Goal: Task Accomplishment & Management: Manage account settings

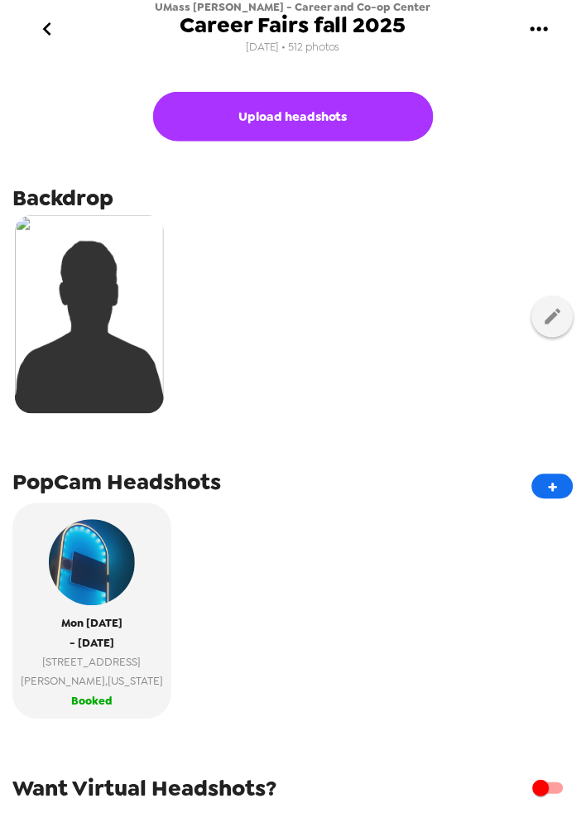
scroll to position [184, 0]
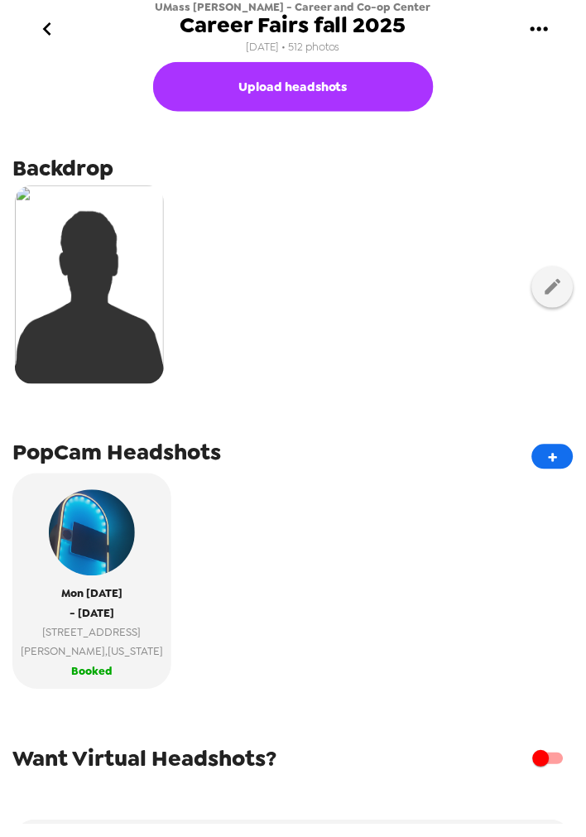
click at [51, 640] on span "220 Pawtucket St suite 450" at bounding box center [92, 632] width 142 height 19
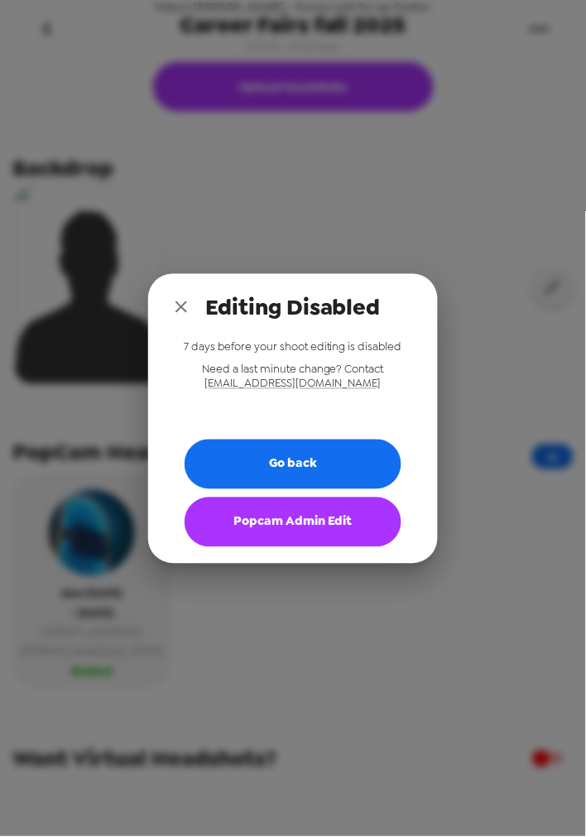
click at [305, 509] on button "Popcam Admin Edit" at bounding box center [293, 523] width 217 height 50
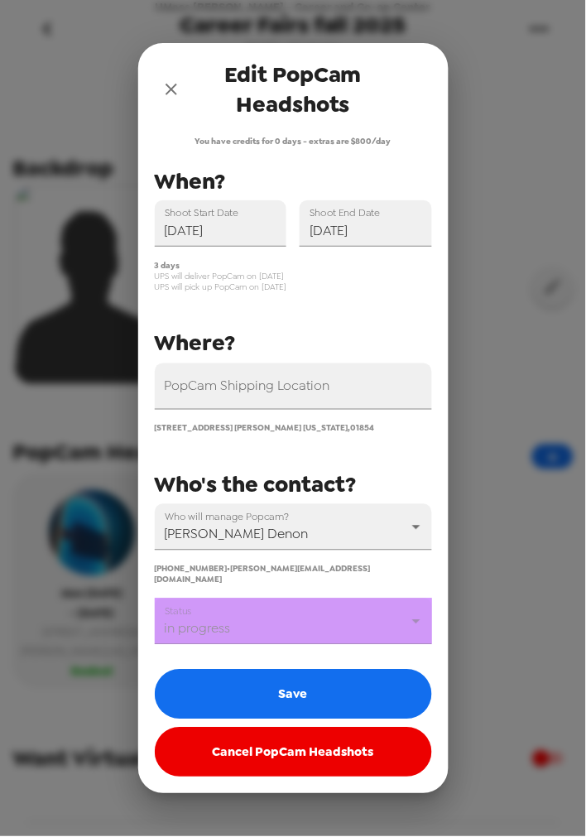
click at [282, 640] on div "You have credits for 0 days - extras are $800/day PopCam Shipping Location 220 …" at bounding box center [293, 457] width 277 height 642
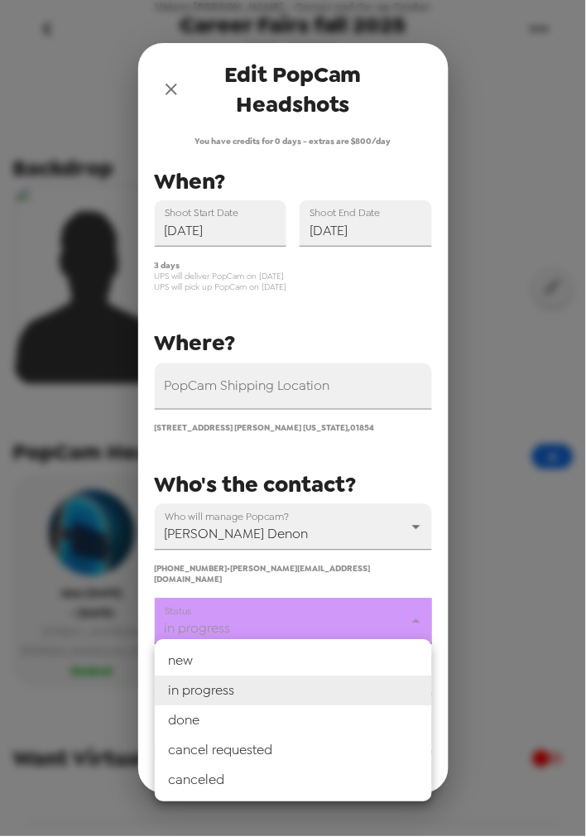
click at [282, 626] on body "UMass Lowell - Career and Co-op Center Career Fairs fall 2025 8/18/25 • 512 pho…" at bounding box center [293, 418] width 586 height 837
click at [252, 715] on li "done" at bounding box center [293, 721] width 277 height 30
type input "done"
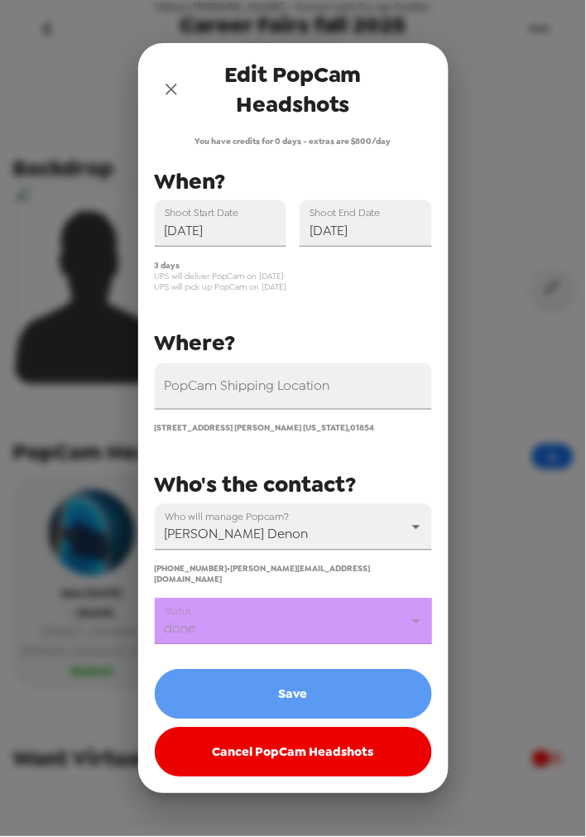
click at [255, 698] on button "Save" at bounding box center [293, 695] width 277 height 50
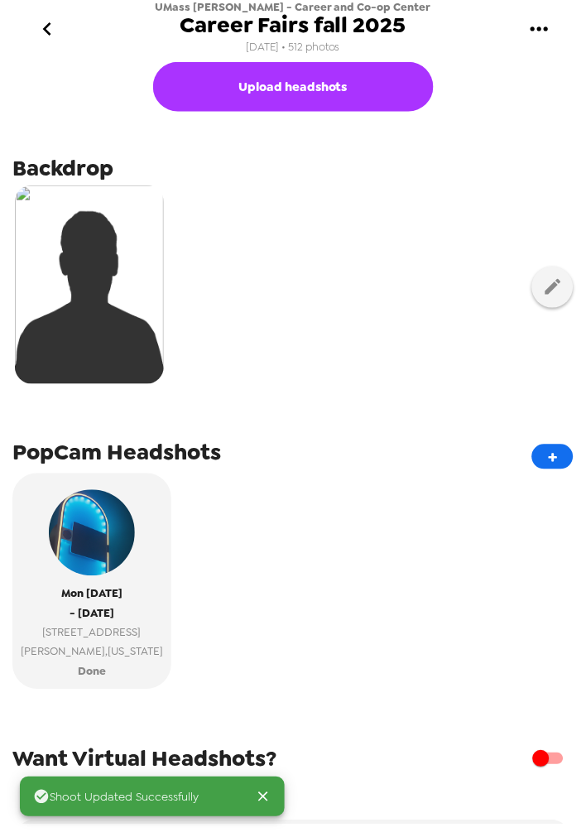
click at [51, 22] on icon "go back" at bounding box center [47, 29] width 26 height 26
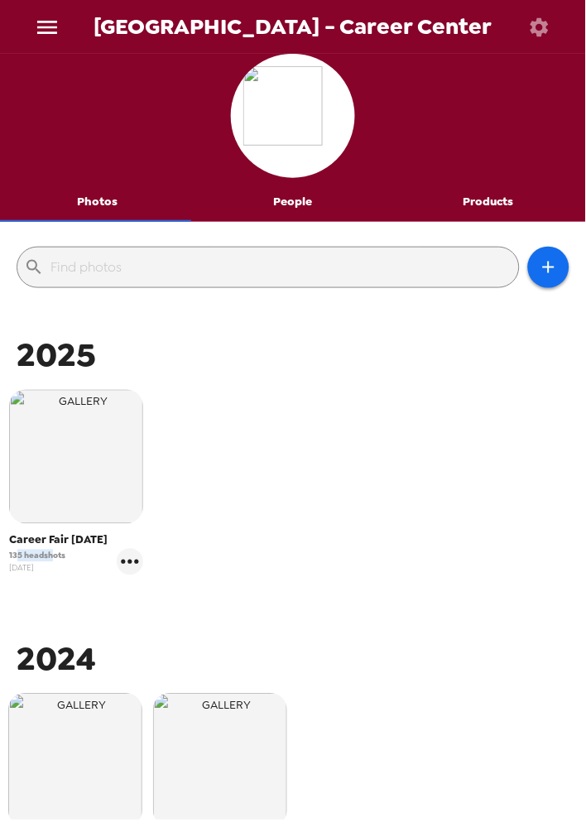
drag, startPoint x: 52, startPoint y: 555, endPoint x: 14, endPoint y: 552, distance: 38.2
click at [14, 552] on span "135 headshots" at bounding box center [37, 556] width 56 height 12
click at [37, 552] on span "135 headshots" at bounding box center [37, 556] width 56 height 12
click at [131, 556] on icon "gallery menu" at bounding box center [130, 562] width 26 height 26
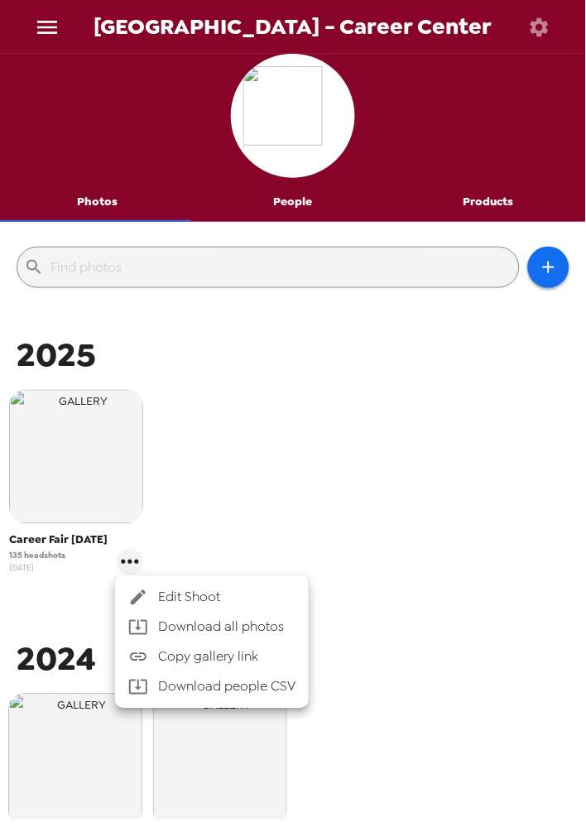
click at [240, 592] on span "Edit Shoot" at bounding box center [226, 598] width 137 height 20
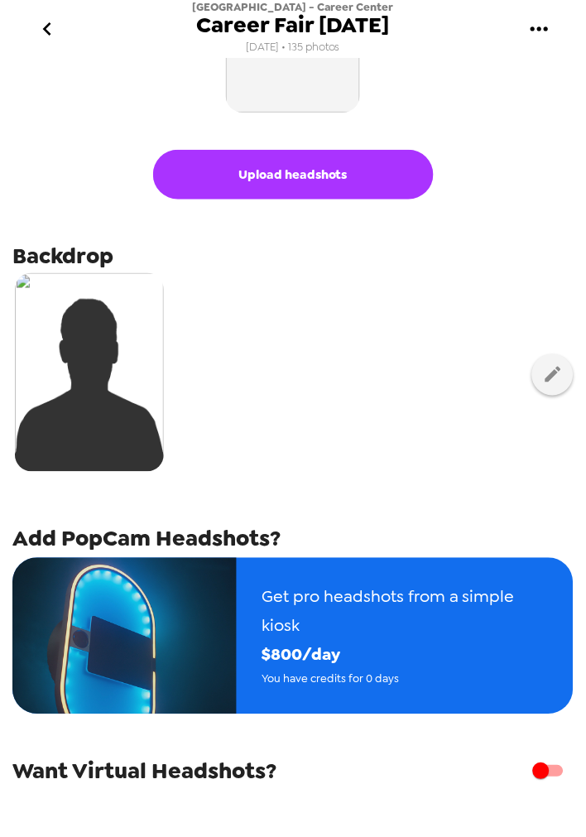
scroll to position [229, 0]
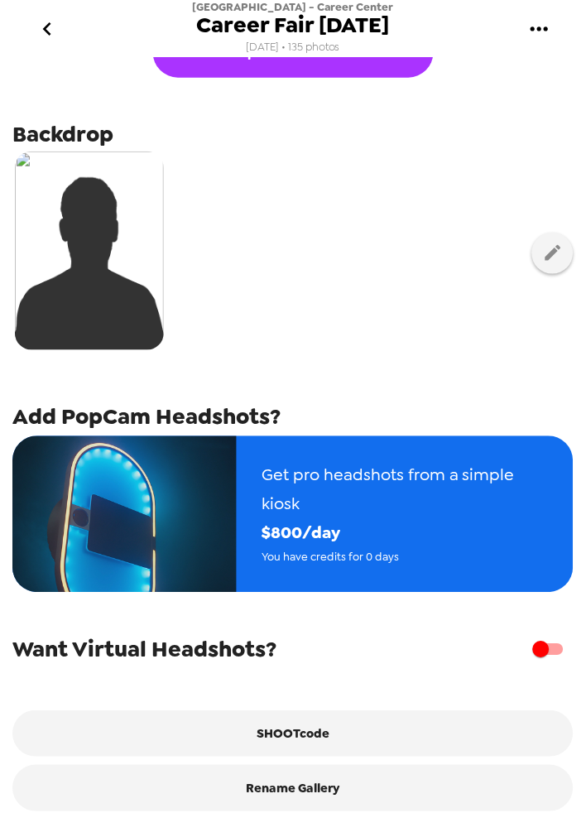
click at [368, 498] on span "Get pro headshots from a simple kiosk" at bounding box center [405, 490] width 287 height 58
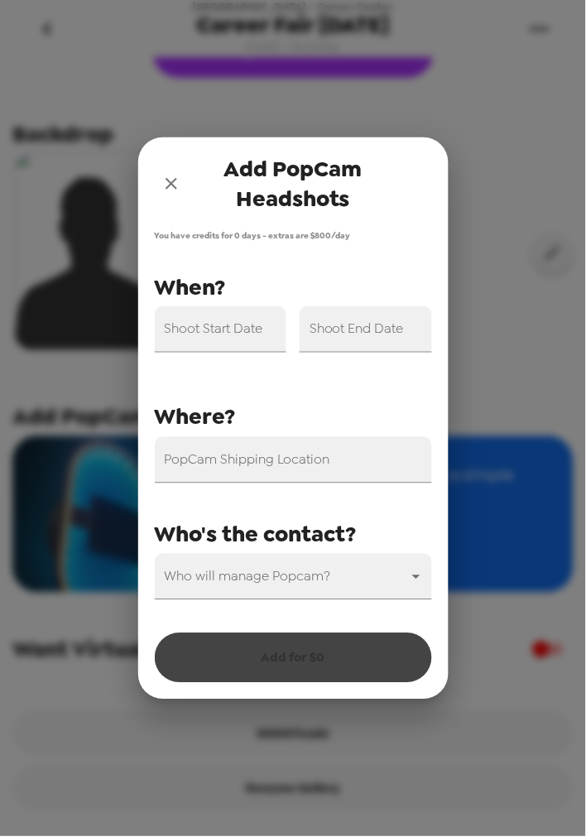
click at [269, 443] on input "PopCam Shipping Location" at bounding box center [293, 460] width 277 height 46
paste input "McShane Campus Center 227, 441 E Fordham Rd, Bronx, NY 10458"
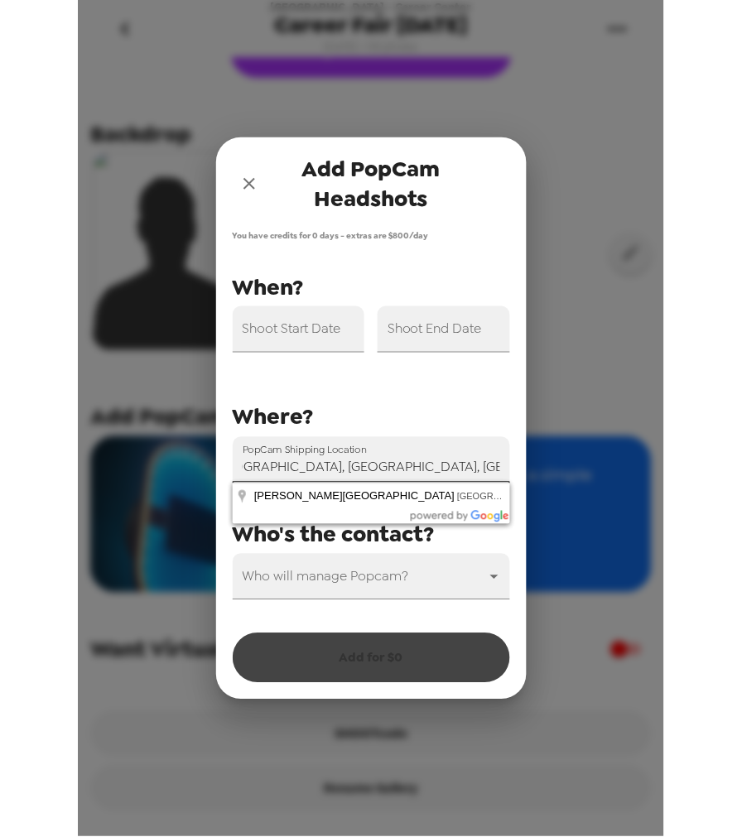
scroll to position [0, 0]
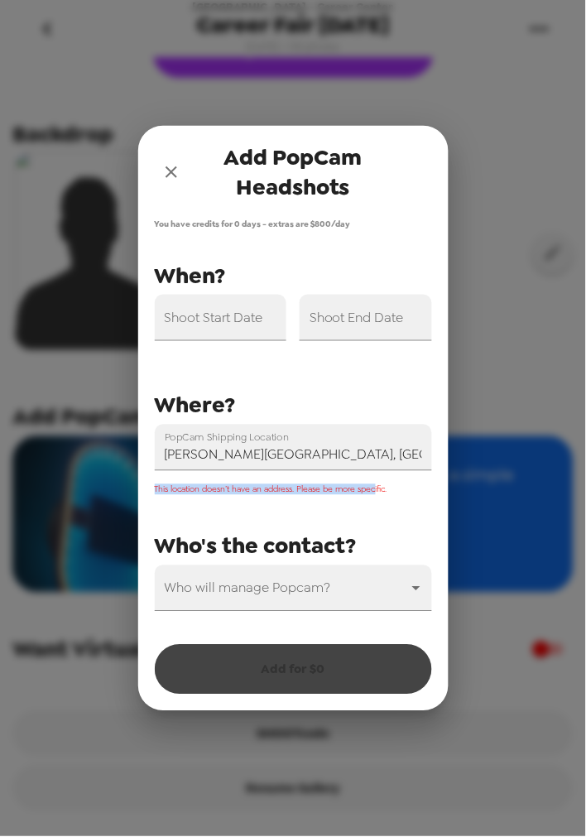
drag, startPoint x: 377, startPoint y: 486, endPoint x: 143, endPoint y: 500, distance: 233.9
click at [149, 488] on div "This location doesn’t have an address. Please be more specific." at bounding box center [287, 483] width 291 height 24
click at [324, 481] on div "This location doesn’t have an address. Please be more specific." at bounding box center [287, 483] width 291 height 24
click at [325, 490] on span "This location doesn’t have an address. Please be more specific." at bounding box center [271, 489] width 233 height 11
click at [204, 485] on span "This location doesn’t have an address. Please be more specific." at bounding box center [271, 489] width 233 height 11
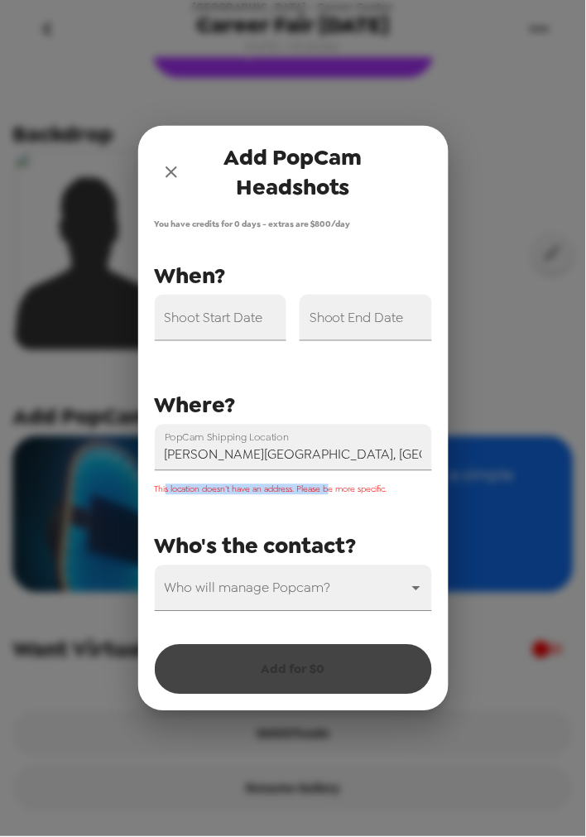
drag, startPoint x: 167, startPoint y: 491, endPoint x: 330, endPoint y: 492, distance: 162.3
click at [330, 492] on span "This location doesn’t have an address. Please be more specific." at bounding box center [271, 489] width 233 height 11
click at [338, 487] on span "This location doesn’t have an address. Please be more specific." at bounding box center [271, 489] width 233 height 11
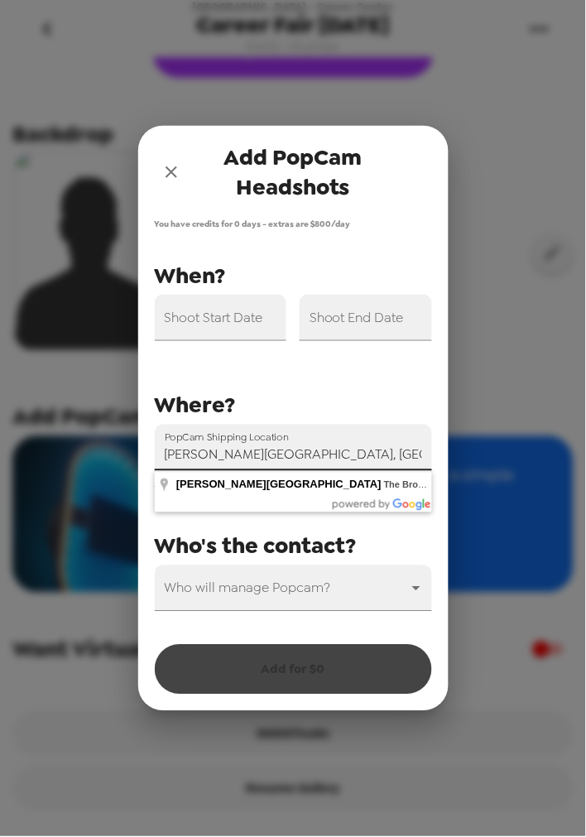
drag, startPoint x: 323, startPoint y: 452, endPoint x: 156, endPoint y: 455, distance: 167.3
click at [156, 455] on input "McShane Student Center, The Bronx, NY, USA" at bounding box center [293, 448] width 277 height 46
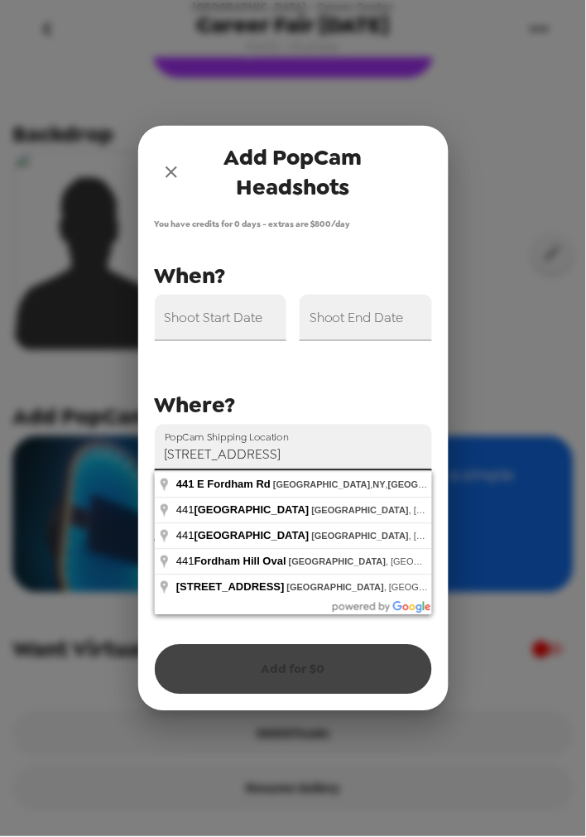
type input "441 E Fordham Rd, Bronx, NY, USA"
drag, startPoint x: 367, startPoint y: 458, endPoint x: 67, endPoint y: 469, distance: 299.9
click at [67, 469] on div "Add PopCam Headshots You have credits for 0 days - extras are $ 800 /day PopCam…" at bounding box center [293, 418] width 586 height 837
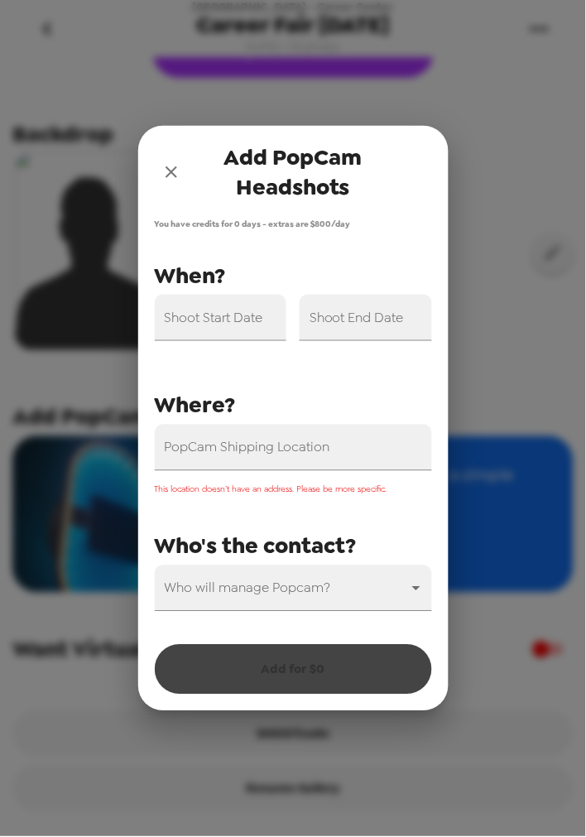
click at [265, 377] on div "PopCam Shipping Location This location doesn’t have an address. Please be more …" at bounding box center [287, 434] width 291 height 355
drag, startPoint x: 168, startPoint y: 163, endPoint x: 171, endPoint y: 182, distance: 19.3
click at [168, 164] on icon "close" at bounding box center [171, 172] width 20 height 20
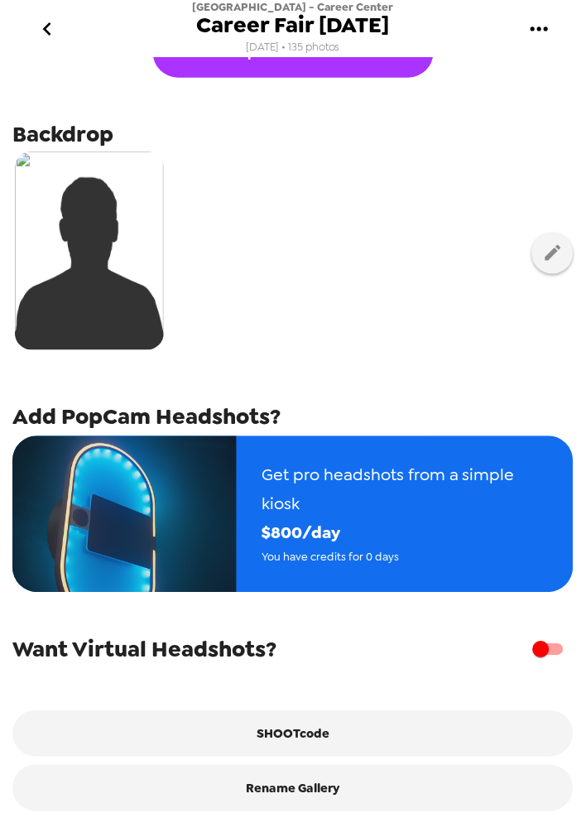
click at [219, 473] on img "button" at bounding box center [124, 514] width 224 height 156
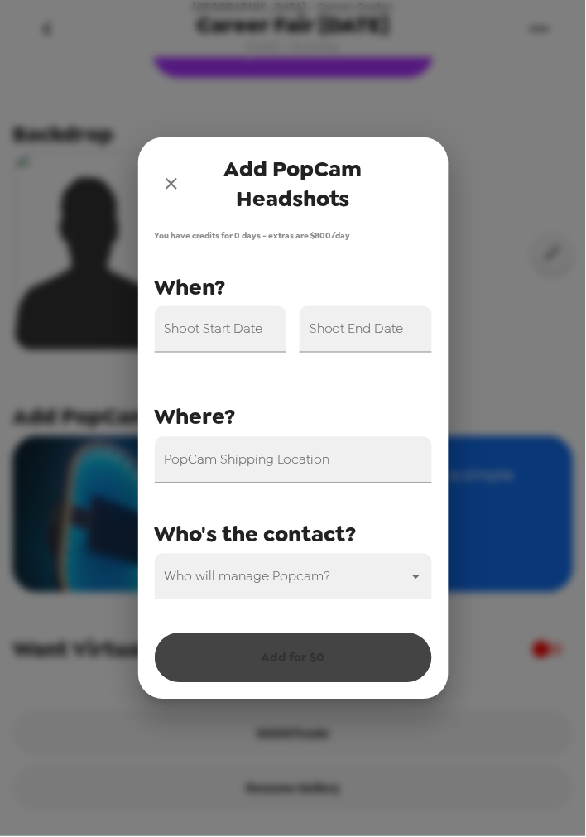
click at [267, 479] on input "PopCam Shipping Location" at bounding box center [293, 460] width 277 height 46
paste input "441 E Fordham Rd, Bronx, NY, USA"
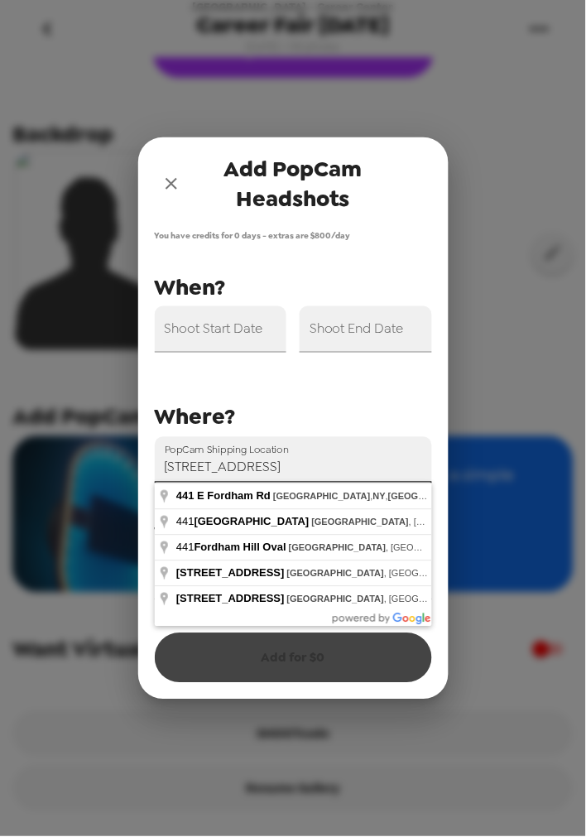
type input "441 E Fordham Rd, Bronx, NY, USA"
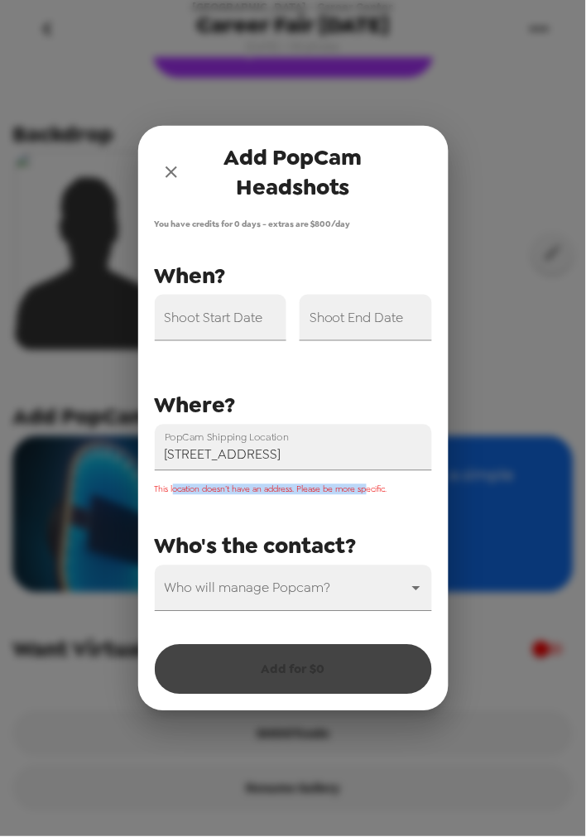
drag, startPoint x: 367, startPoint y: 484, endPoint x: 175, endPoint y: 492, distance: 192.2
click at [175, 492] on span "This location doesn’t have an address. Please be more specific." at bounding box center [271, 489] width 233 height 11
click at [325, 490] on span "This location doesn’t have an address. Please be more specific." at bounding box center [271, 489] width 233 height 11
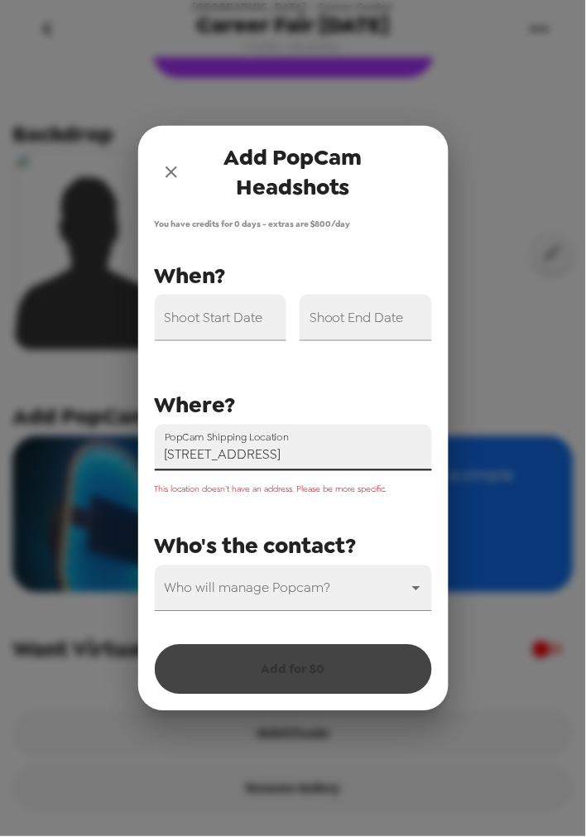
drag, startPoint x: 260, startPoint y: 464, endPoint x: 352, endPoint y: 527, distance: 111.4
click at [262, 466] on input "441 E Fordham Rd, Bronx, NY, USA" at bounding box center [293, 448] width 277 height 46
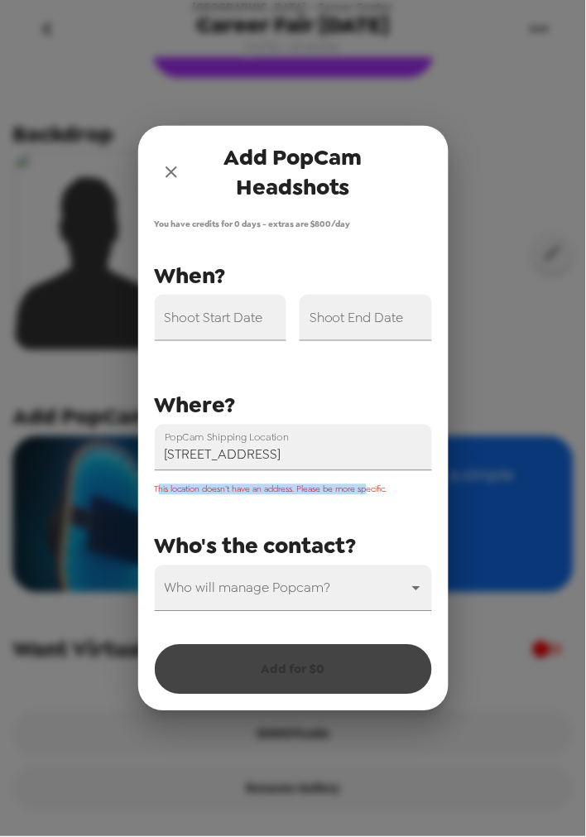
drag, startPoint x: 160, startPoint y: 488, endPoint x: 368, endPoint y: 488, distance: 208.6
click at [368, 488] on span "This location doesn’t have an address. Please be more specific." at bounding box center [271, 489] width 233 height 11
click at [219, 484] on span "This location doesn’t have an address. Please be more specific." at bounding box center [271, 489] width 233 height 11
click at [169, 164] on icon "close" at bounding box center [171, 172] width 20 height 20
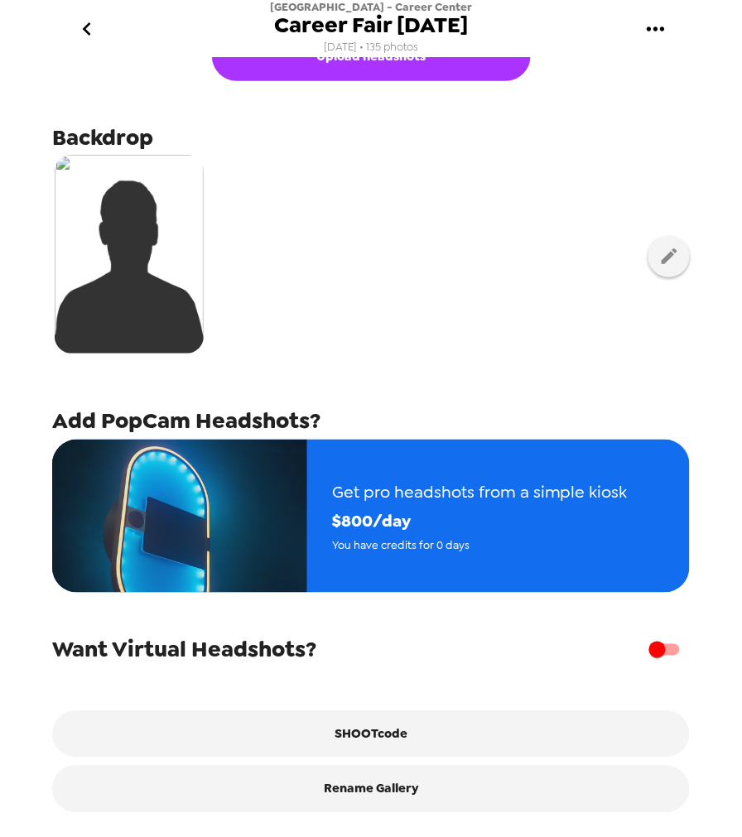
scroll to position [238, 0]
click at [70, 29] on button "go back" at bounding box center [87, 29] width 54 height 54
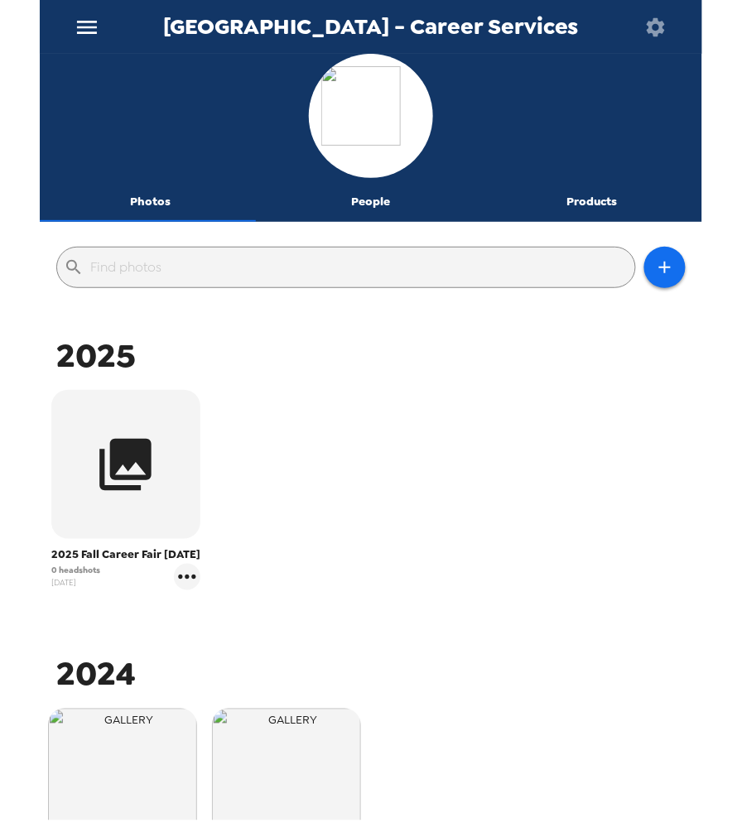
click at [195, 579] on icon "gallery menu" at bounding box center [186, 577] width 17 height 4
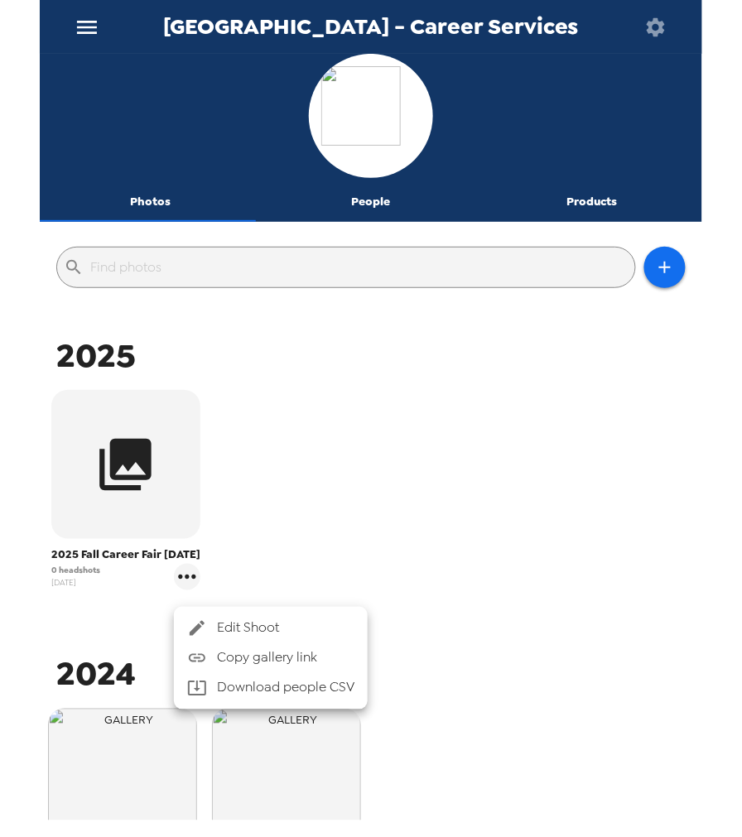
click at [247, 626] on span "Edit Shoot" at bounding box center [285, 628] width 137 height 20
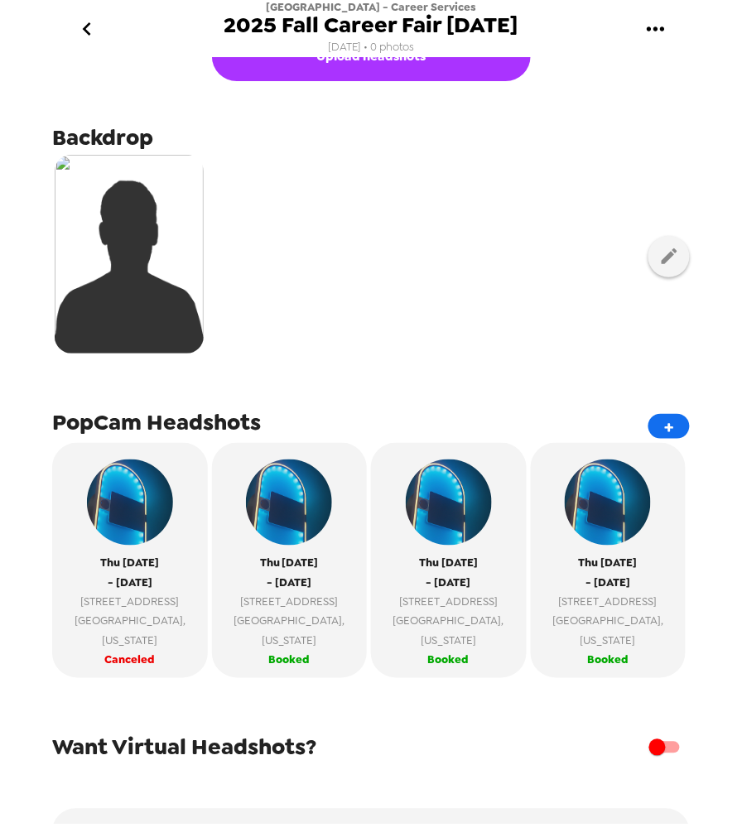
scroll to position [92, 0]
